Goal: Transaction & Acquisition: Subscribe to service/newsletter

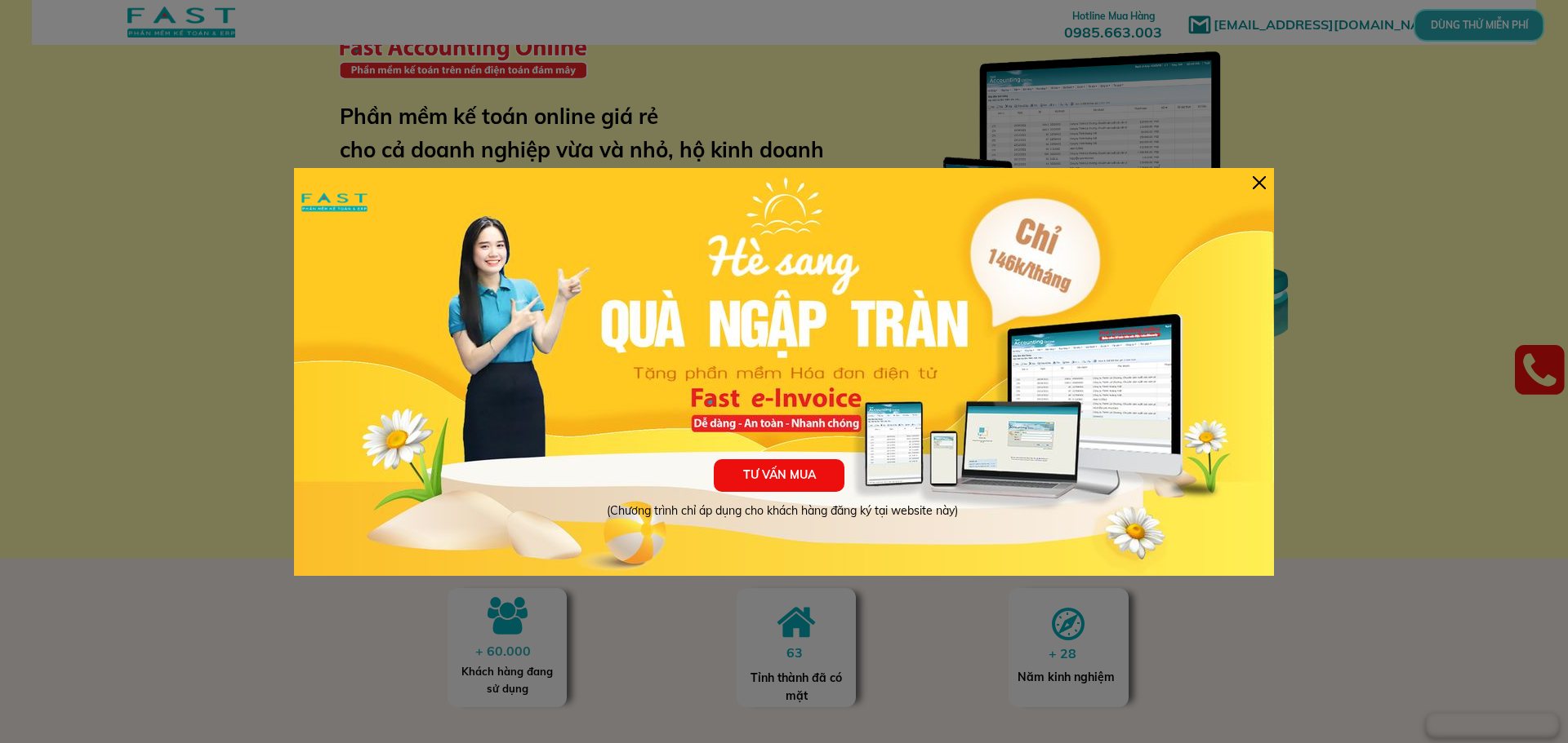
click at [1259, 175] on div "TƯ VẤN MUA (Chương trình chỉ áp dụng cho khách hàng đăng ký tại website này)" at bounding box center [784, 372] width 980 height 408
click at [1268, 187] on div "TƯ VẤN MUA (Chương trình chỉ áp dụng cho khách hàng đăng ký tại website này)" at bounding box center [784, 372] width 980 height 408
click at [1260, 181] on div at bounding box center [1258, 182] width 13 height 13
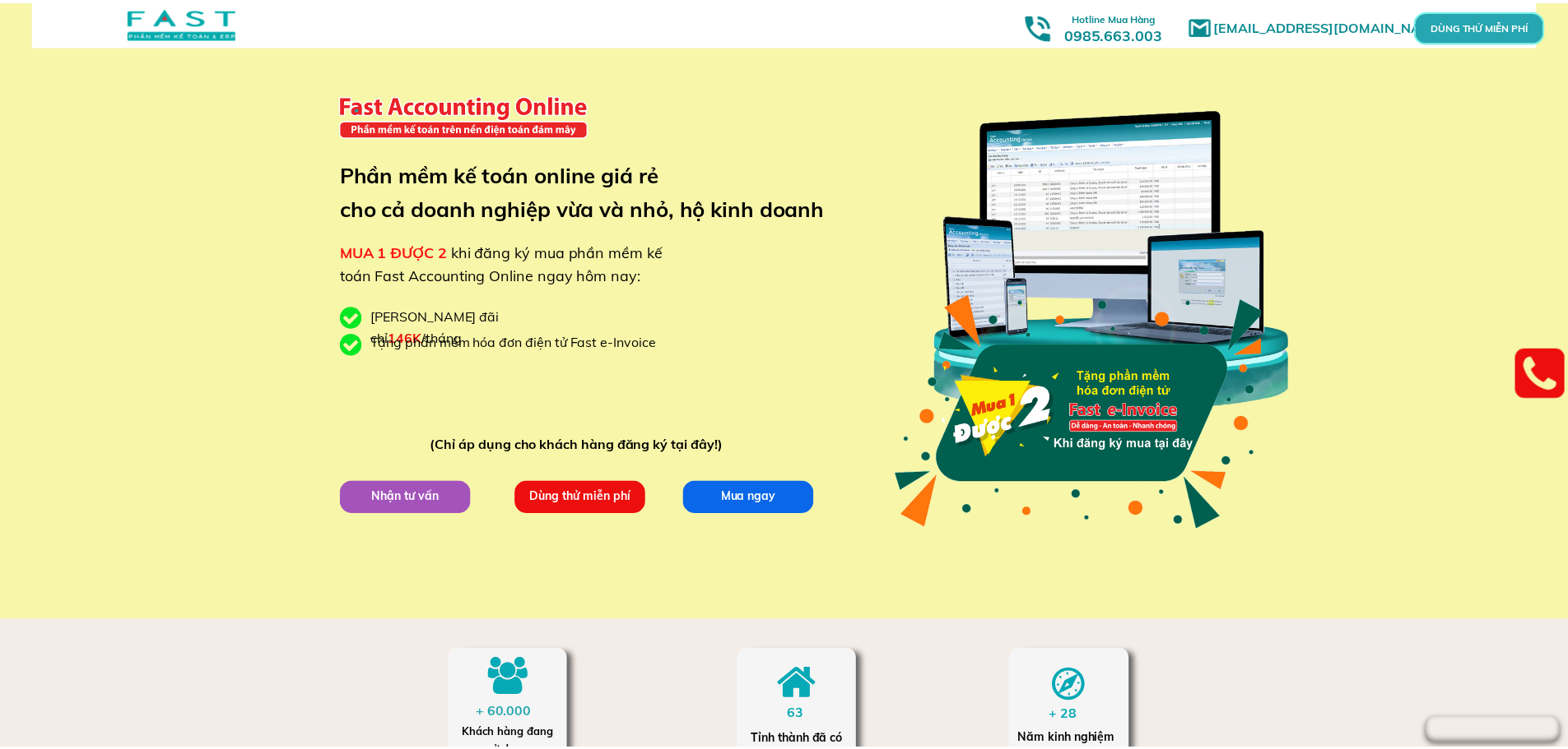
scroll to position [57, 0]
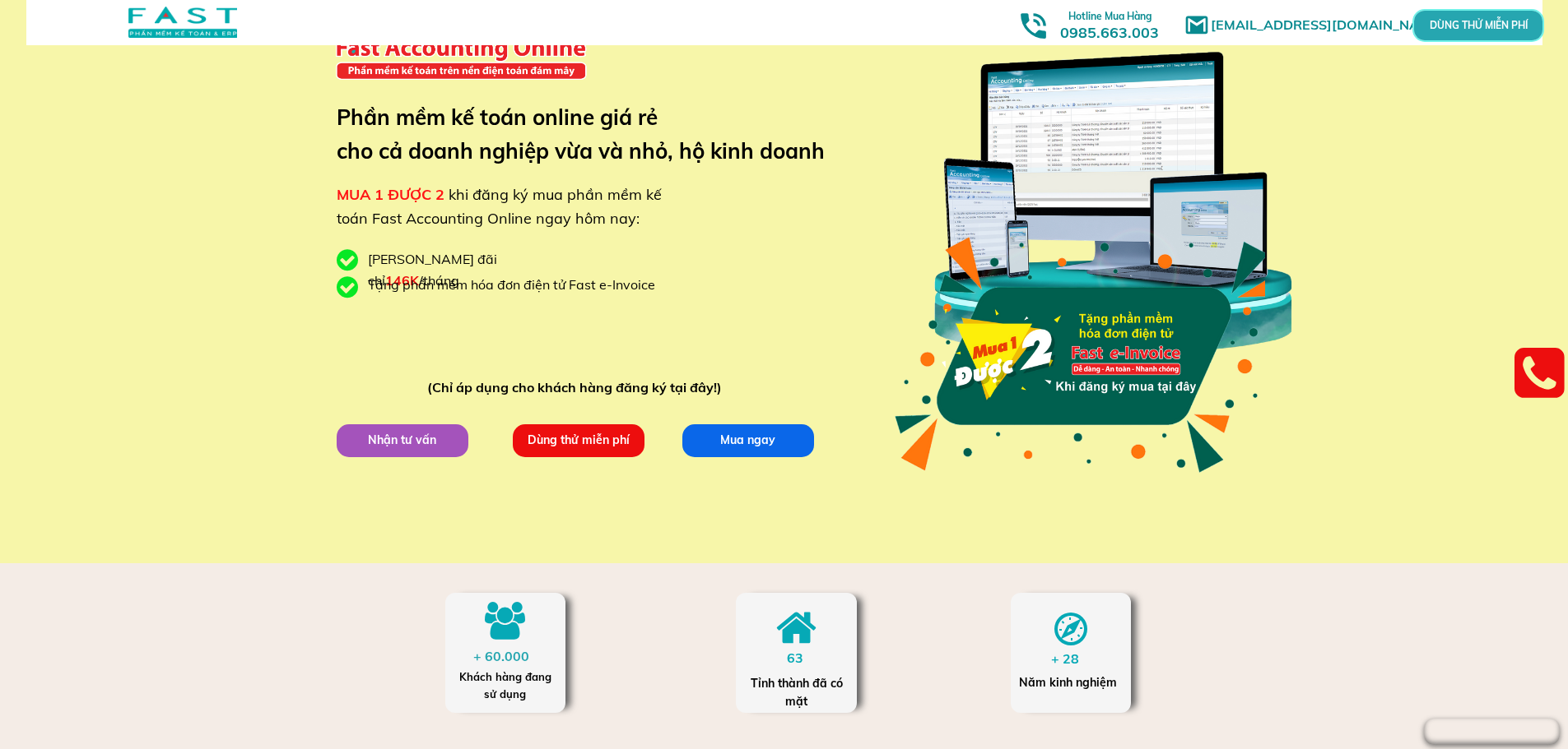
click at [1074, 131] on div at bounding box center [1111, 202] width 386 height 383
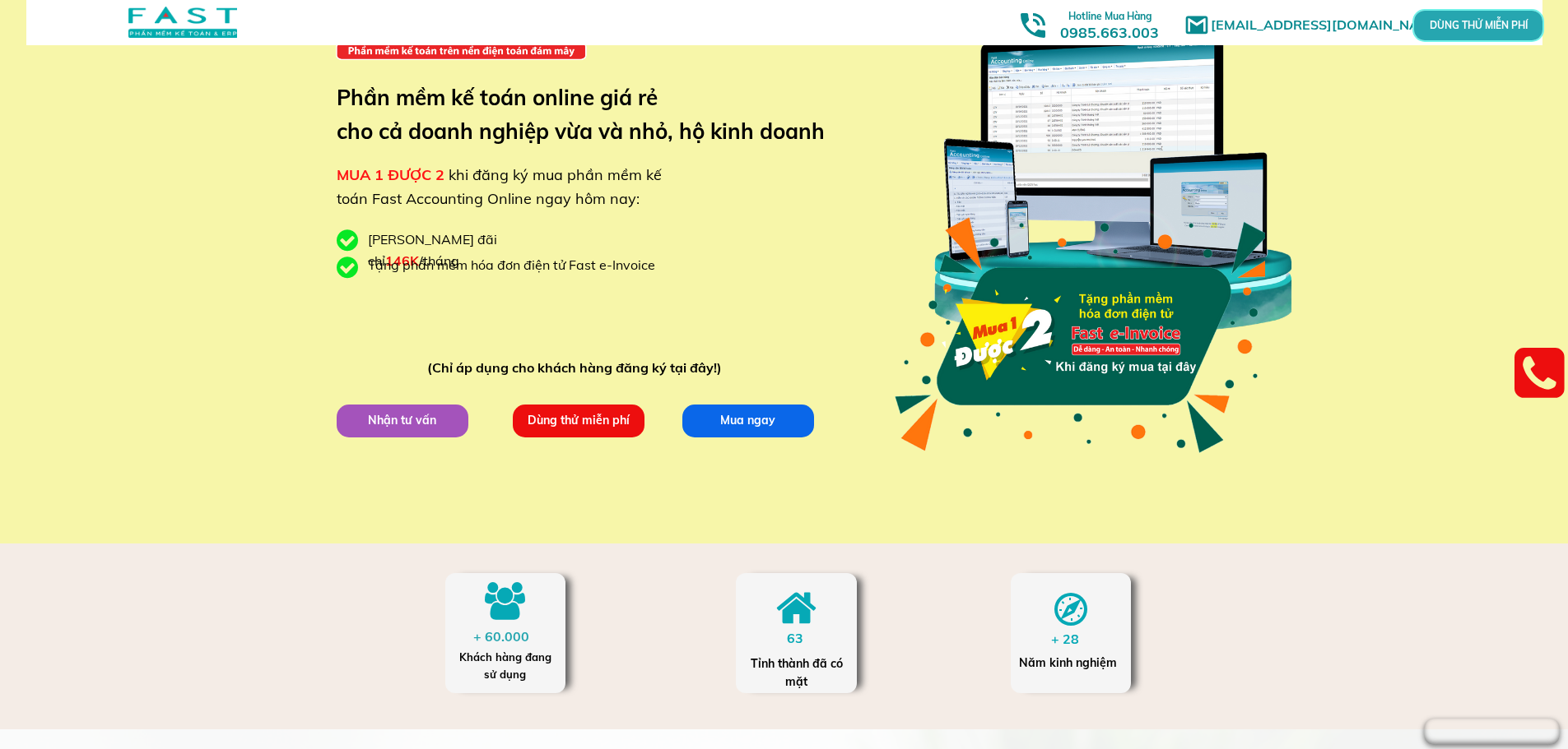
scroll to position [0, 0]
